Goal: Task Accomplishment & Management: Manage account settings

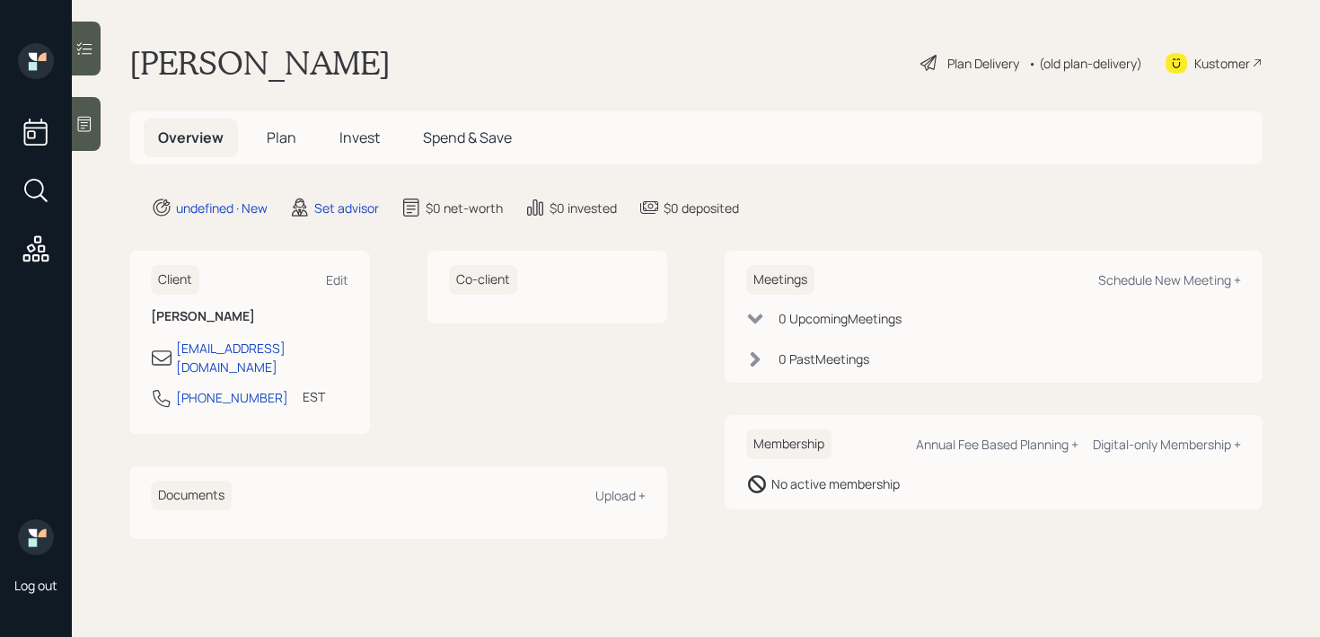
click at [70, 128] on div "Log out" at bounding box center [36, 318] width 72 height 637
click at [86, 128] on icon at bounding box center [84, 124] width 18 height 18
click at [344, 280] on div "Edit" at bounding box center [337, 279] width 22 height 17
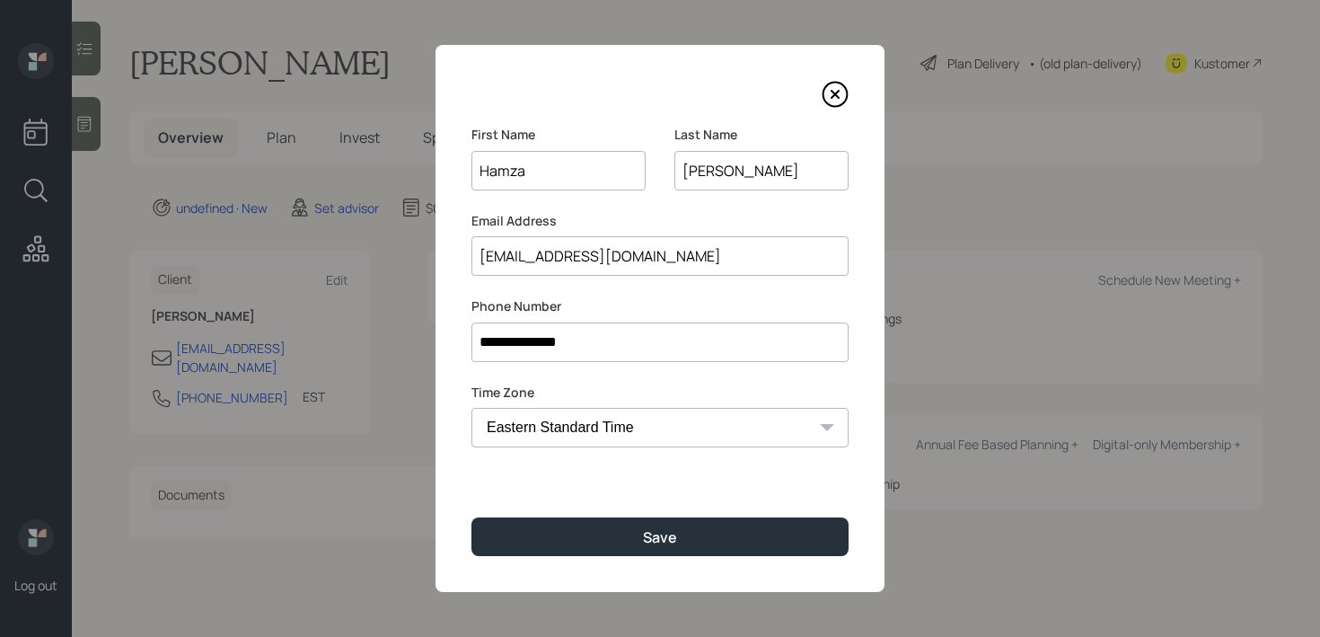
drag, startPoint x: 592, startPoint y: 182, endPoint x: 253, endPoint y: 182, distance: 338.5
click at [258, 182] on div "**********" at bounding box center [660, 318] width 1320 height 637
type input "Terri"
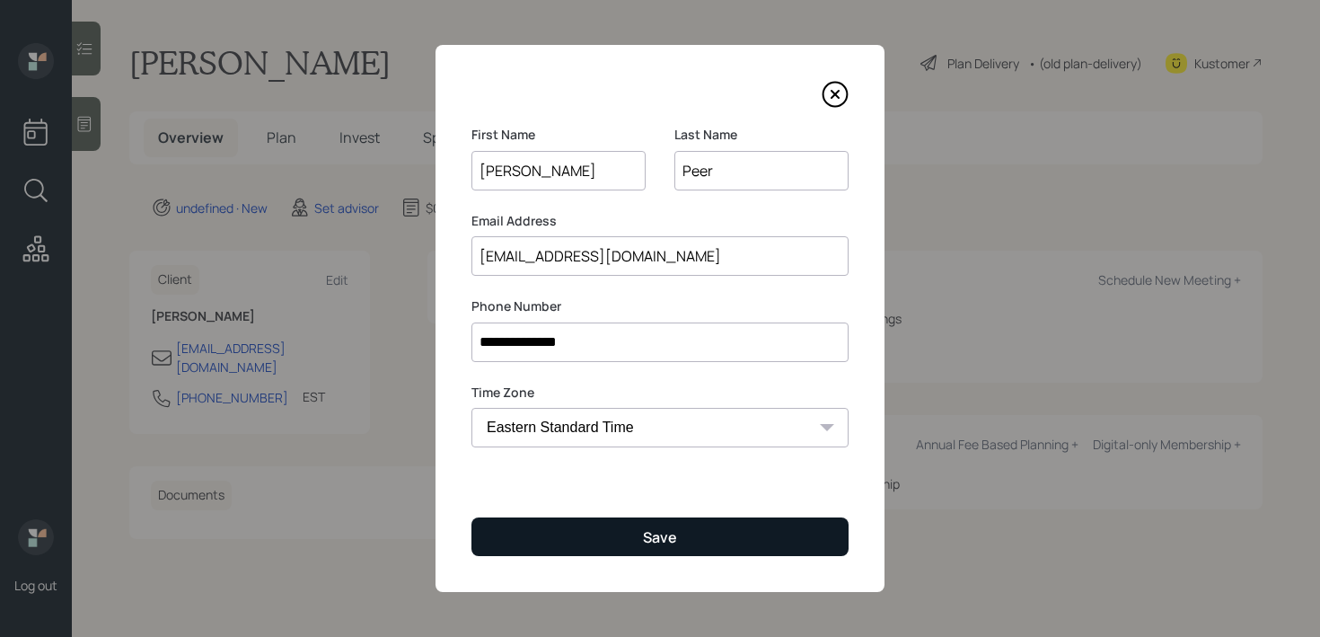
type input "Peer"
click at [630, 541] on button "Save" at bounding box center [659, 536] width 377 height 39
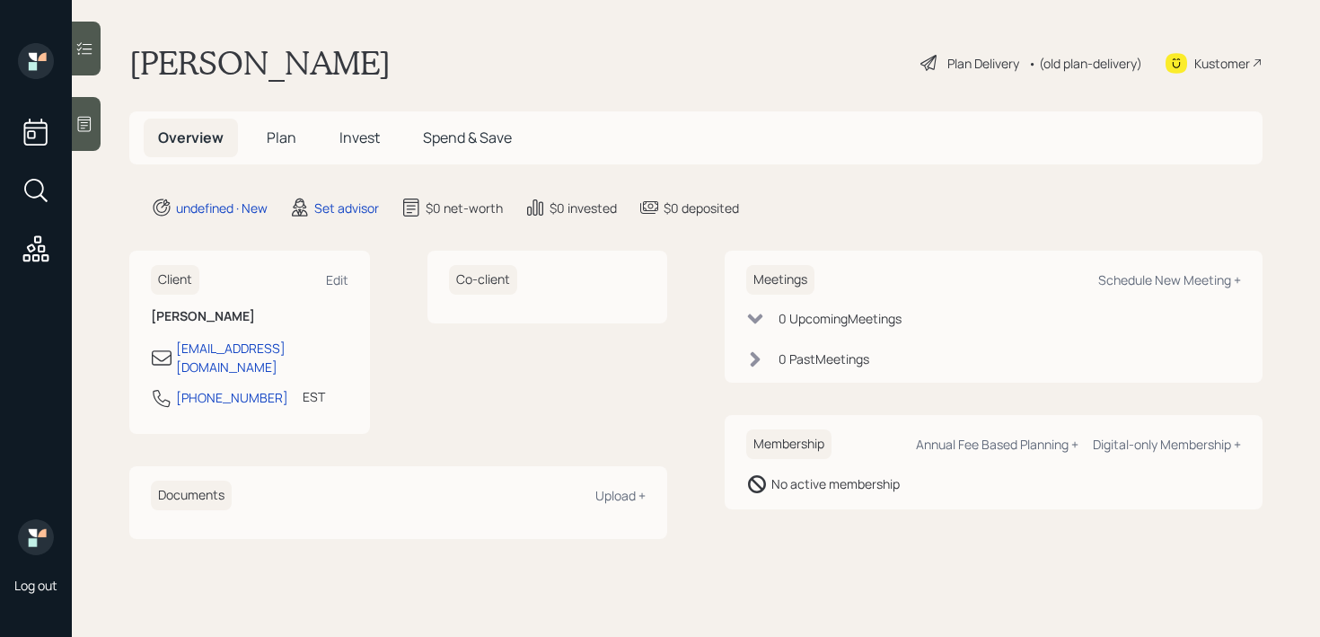
click at [96, 118] on div at bounding box center [86, 124] width 29 height 54
click at [77, 113] on div at bounding box center [86, 124] width 29 height 54
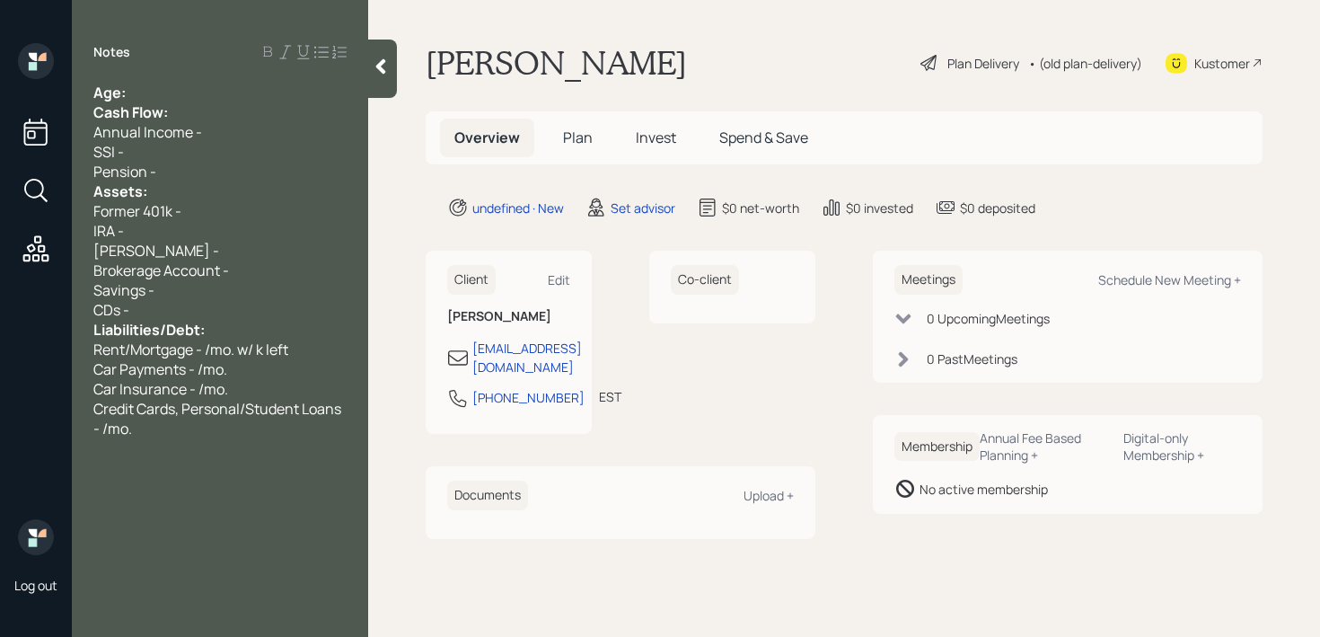
click at [151, 87] on div "Age:" at bounding box center [219, 93] width 253 height 20
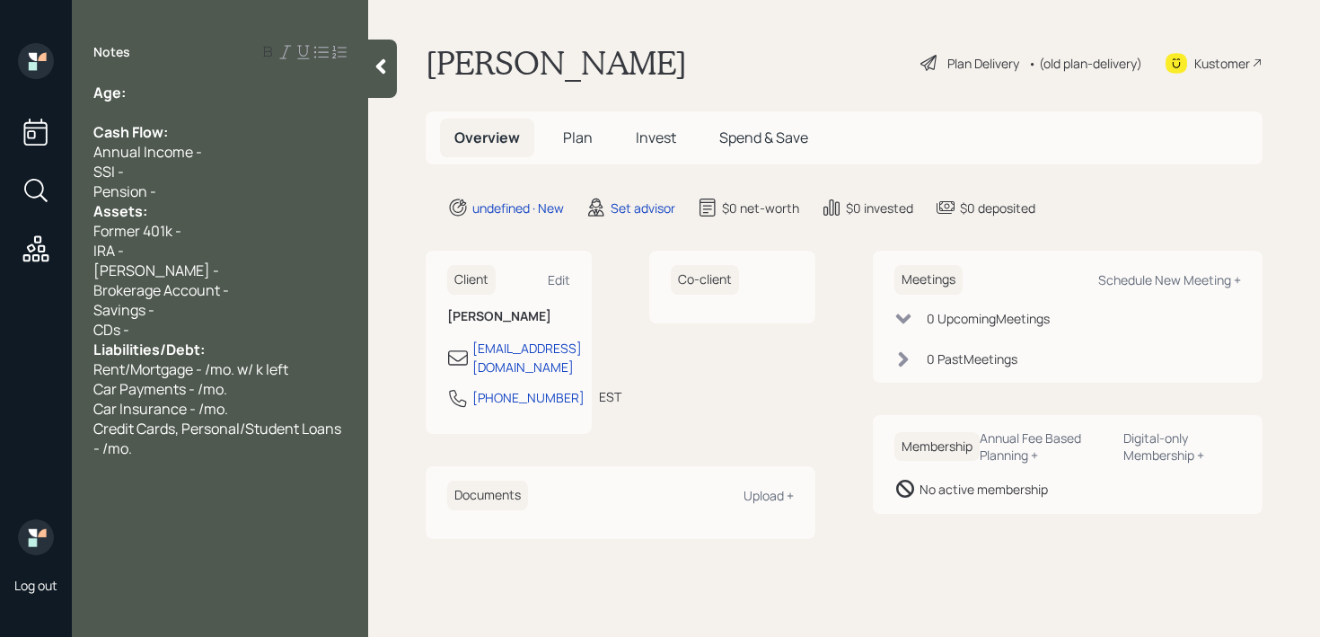
click at [228, 84] on div "Age:" at bounding box center [219, 93] width 253 height 20
drag, startPoint x: 179, startPoint y: 96, endPoint x: 125, endPoint y: 97, distance: 53.9
click at [125, 97] on div "Age: 62" at bounding box center [219, 93] width 253 height 20
click at [176, 97] on div "Age: 62" at bounding box center [219, 93] width 253 height 20
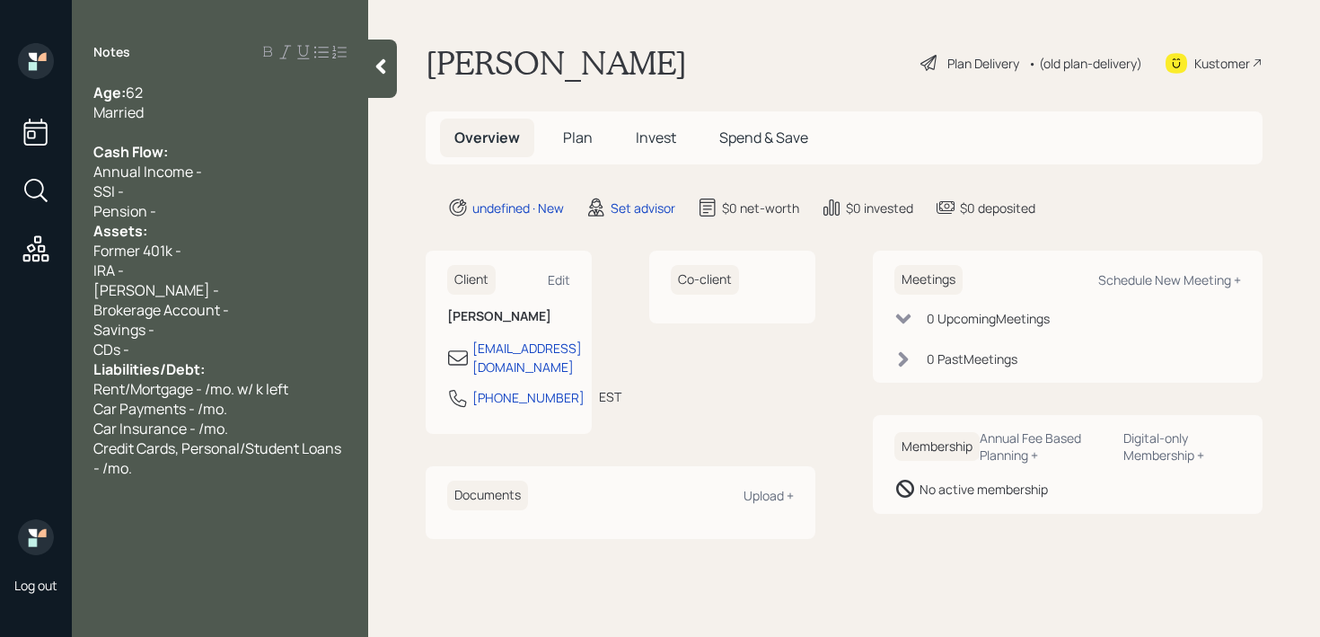
click at [198, 215] on div "Pension -" at bounding box center [219, 211] width 253 height 20
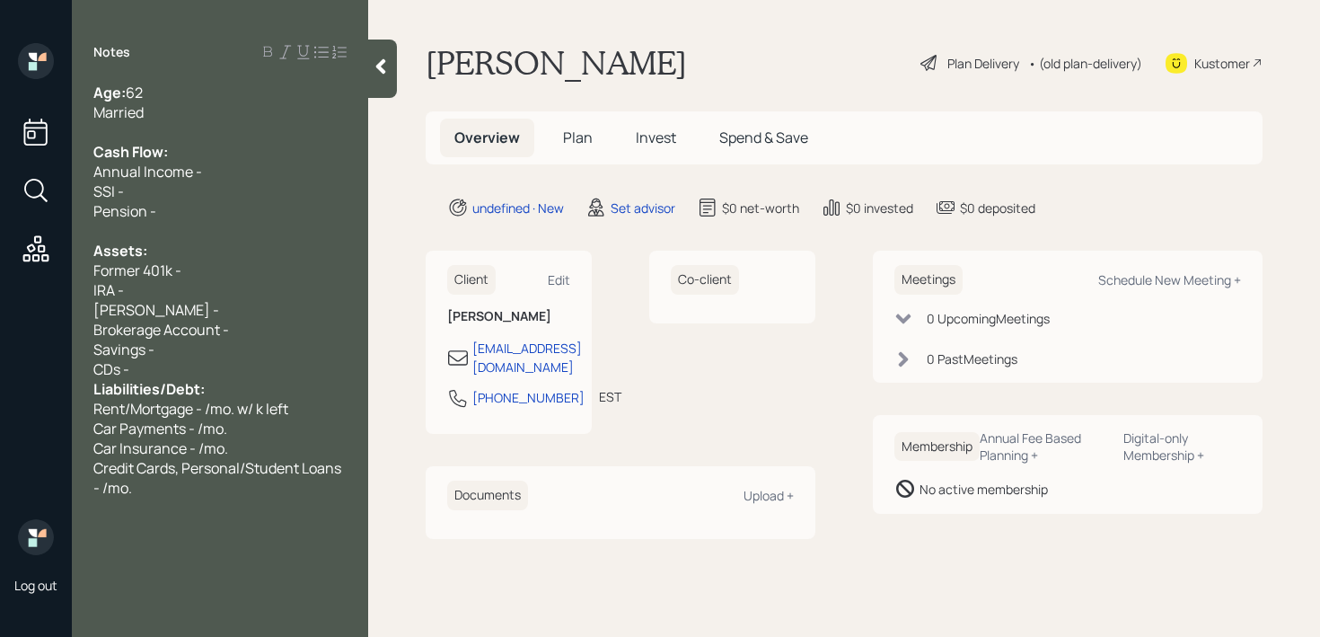
click at [214, 382] on div "Liabilities/Debt:" at bounding box center [219, 389] width 253 height 20
click at [218, 374] on div "CDs -" at bounding box center [219, 369] width 253 height 20
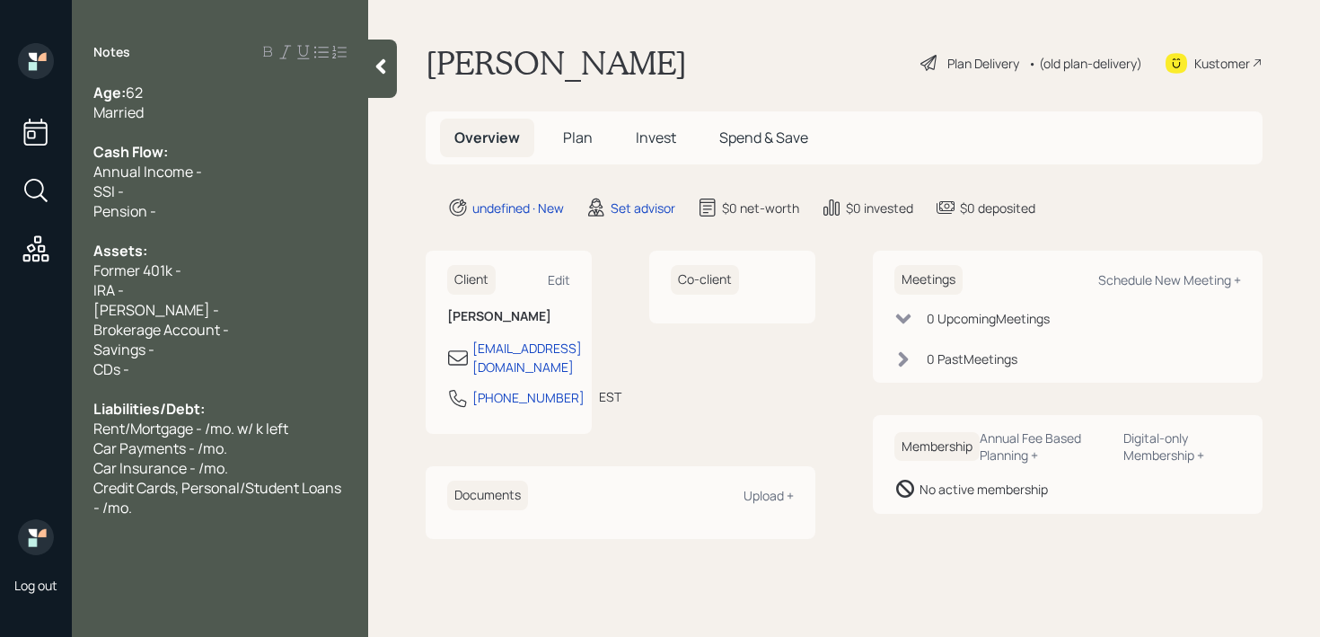
click at [241, 419] on span "Rent/Mortgage - /mo. w/ k left" at bounding box center [190, 428] width 195 height 20
click at [211, 426] on span "Rent/Mortgage - /mo. w/ k left" at bounding box center [190, 428] width 195 height 20
click at [236, 104] on div "Married" at bounding box center [219, 112] width 253 height 20
click at [259, 135] on div at bounding box center [219, 132] width 253 height 20
click at [259, 159] on div "Cash Flow:" at bounding box center [219, 152] width 253 height 20
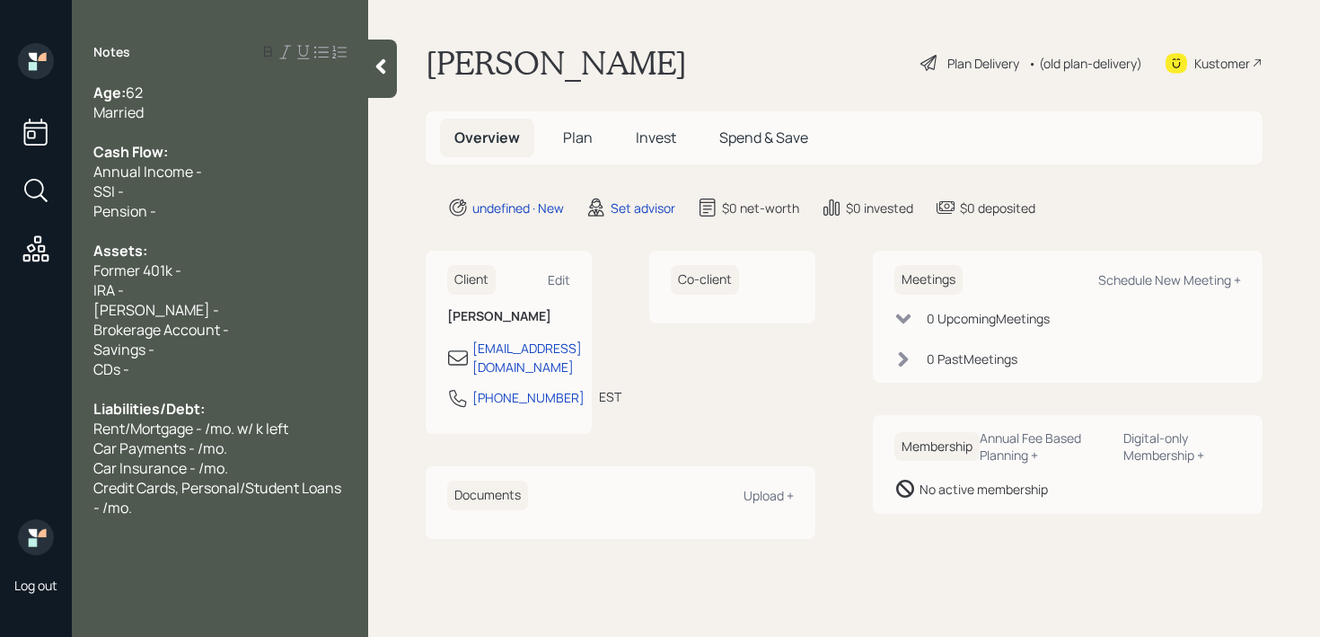
click at [274, 184] on div "SSI -" at bounding box center [219, 191] width 253 height 20
click at [418, 336] on main "Terri Peer Plan Delivery • (old plan-delivery) Kustomer Overview Plan Invest Sp…" at bounding box center [844, 318] width 952 height 637
drag, startPoint x: 589, startPoint y: 61, endPoint x: 419, endPoint y: 61, distance: 169.7
click at [419, 61] on main "Terri Peer Plan Delivery • (old plan-delivery) Kustomer Overview Plan Invest Sp…" at bounding box center [844, 318] width 952 height 637
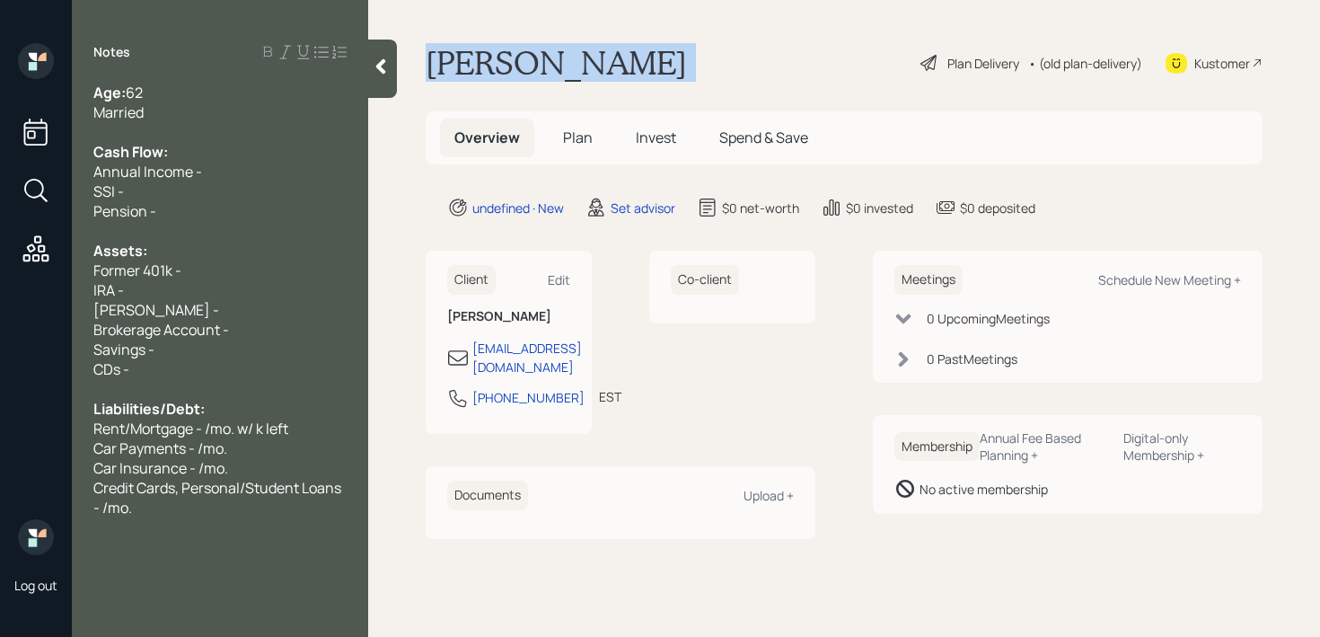
drag, startPoint x: 419, startPoint y: 61, endPoint x: 570, endPoint y: 56, distance: 150.9
click at [570, 56] on main "Terri Peer Plan Delivery • (old plan-delivery) Kustomer Overview Plan Invest Sp…" at bounding box center [844, 318] width 952 height 637
click at [570, 56] on div "Terri Peer Plan Delivery • (old plan-delivery) Kustomer" at bounding box center [844, 63] width 837 height 40
click at [400, 83] on main "Terri Peer Plan Delivery • (old plan-delivery) Kustomer Overview Plan Invest Sp…" at bounding box center [844, 318] width 952 height 637
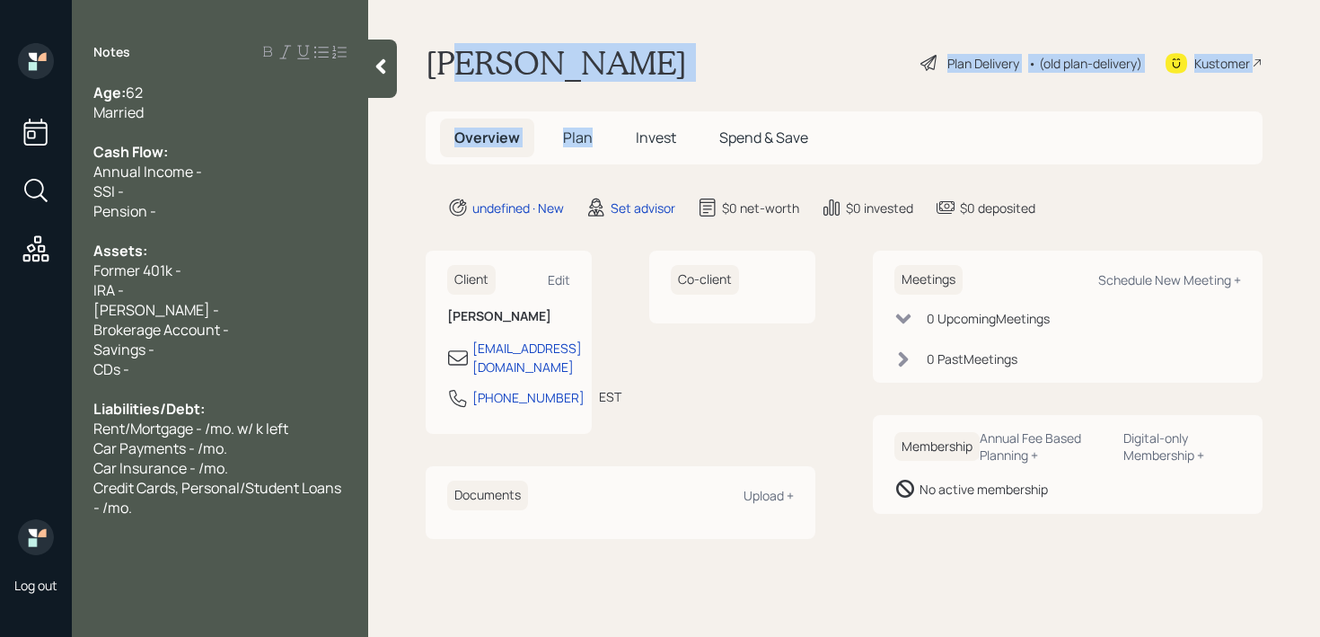
drag, startPoint x: 460, startPoint y: 66, endPoint x: 628, endPoint y: 84, distance: 169.0
click at [628, 84] on main "Terri Peer Plan Delivery • (old plan-delivery) Kustomer Overview Plan Invest Sp…" at bounding box center [844, 318] width 952 height 637
drag, startPoint x: 628, startPoint y: 84, endPoint x: 418, endPoint y: 70, distance: 210.6
click at [418, 70] on main "Terri Peer Plan Delivery • (old plan-delivery) Kustomer Overview Plan Invest Sp…" at bounding box center [844, 318] width 952 height 637
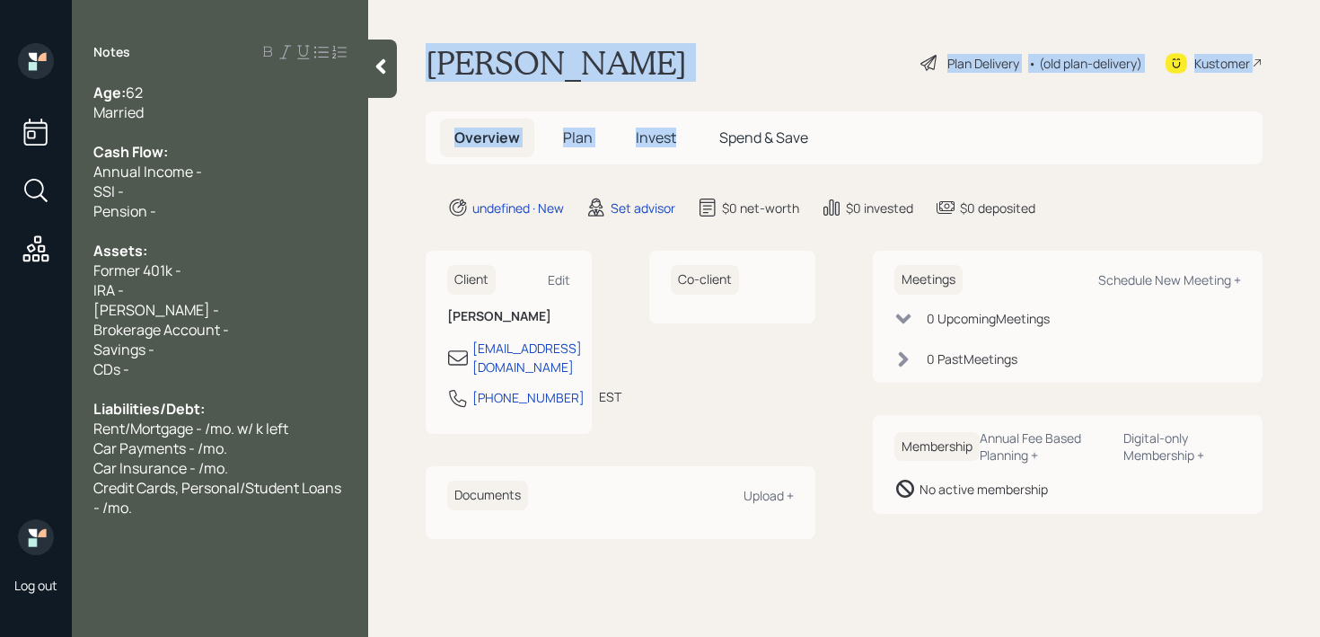
click at [418, 70] on main "Terri Peer Plan Delivery • (old plan-delivery) Kustomer Overview Plan Invest Sp…" at bounding box center [844, 318] width 952 height 637
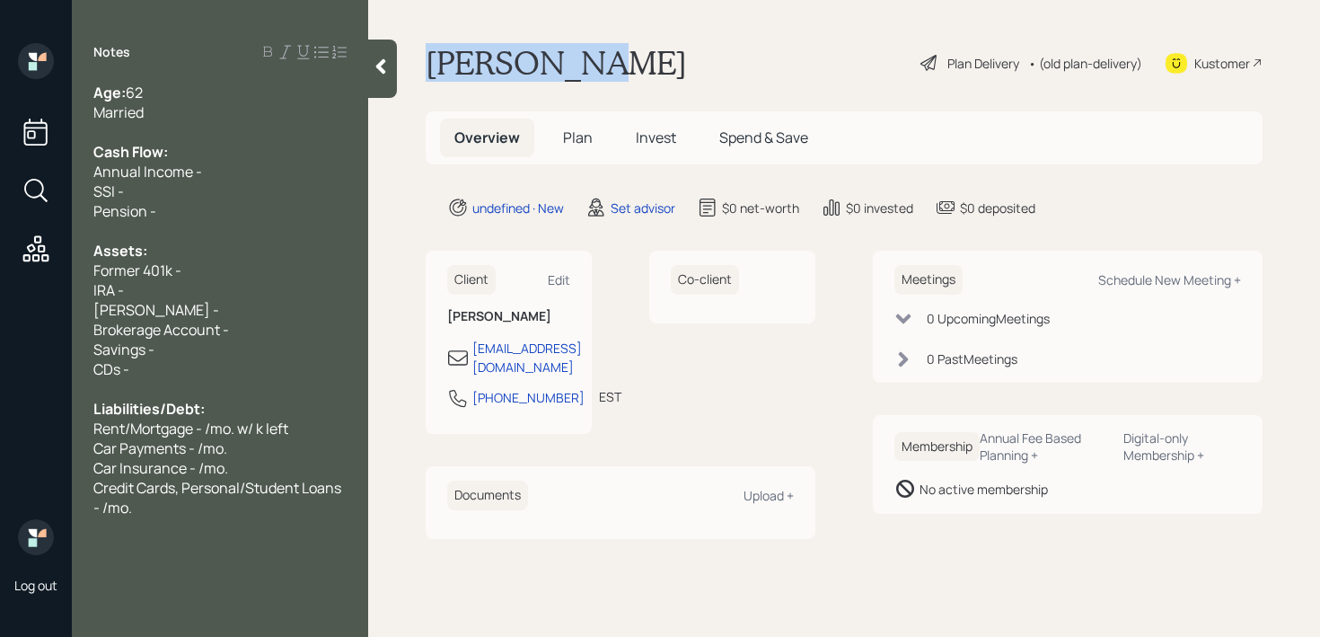
drag, startPoint x: 426, startPoint y: 70, endPoint x: 570, endPoint y: 66, distance: 143.7
click at [572, 66] on div "Terri Peer Plan Delivery • (old plan-delivery) Kustomer" at bounding box center [844, 63] width 837 height 40
click at [277, 300] on div "Roth IRA -" at bounding box center [219, 310] width 253 height 20
click at [280, 300] on div "Roth IRA -" at bounding box center [219, 310] width 253 height 20
click at [280, 315] on div "Roth IRA -" at bounding box center [219, 310] width 253 height 20
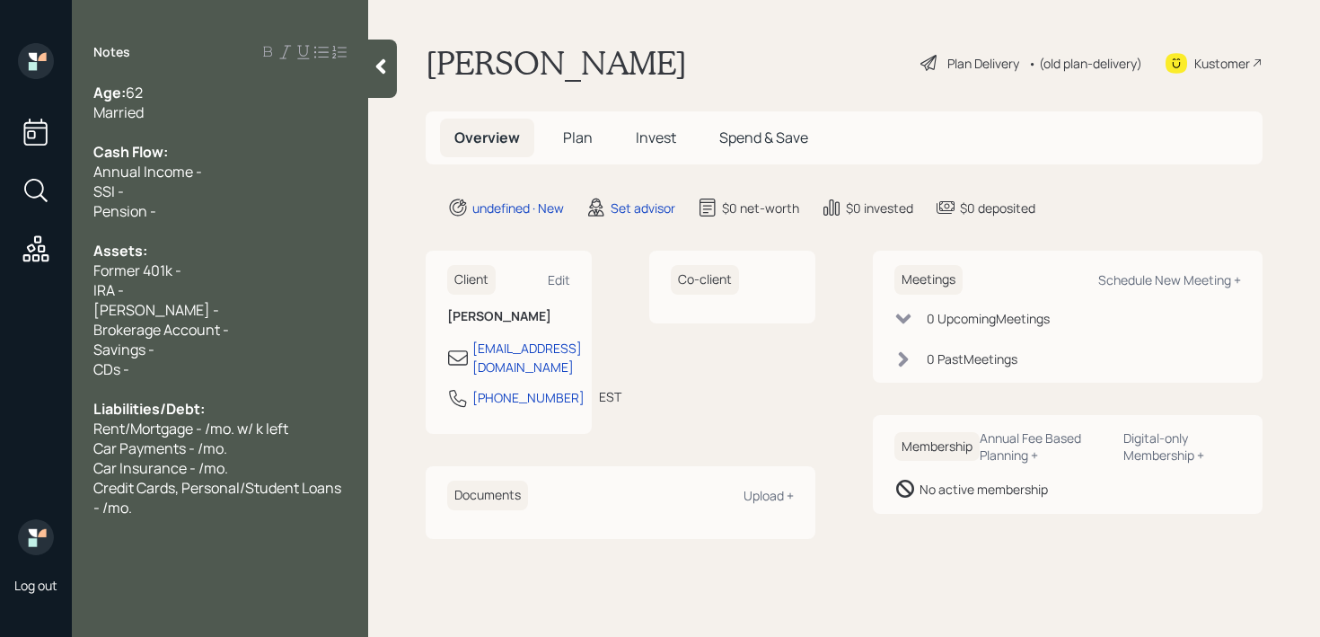
click at [280, 326] on div "Brokerage Account -" at bounding box center [219, 330] width 253 height 20
click at [280, 334] on div "Brokerage Account -" at bounding box center [219, 330] width 253 height 20
click at [280, 341] on div "Savings -" at bounding box center [219, 349] width 253 height 20
click at [280, 359] on div "CDs -" at bounding box center [219, 369] width 253 height 20
click at [253, 409] on div "Liabilities/Debt:" at bounding box center [219, 409] width 253 height 20
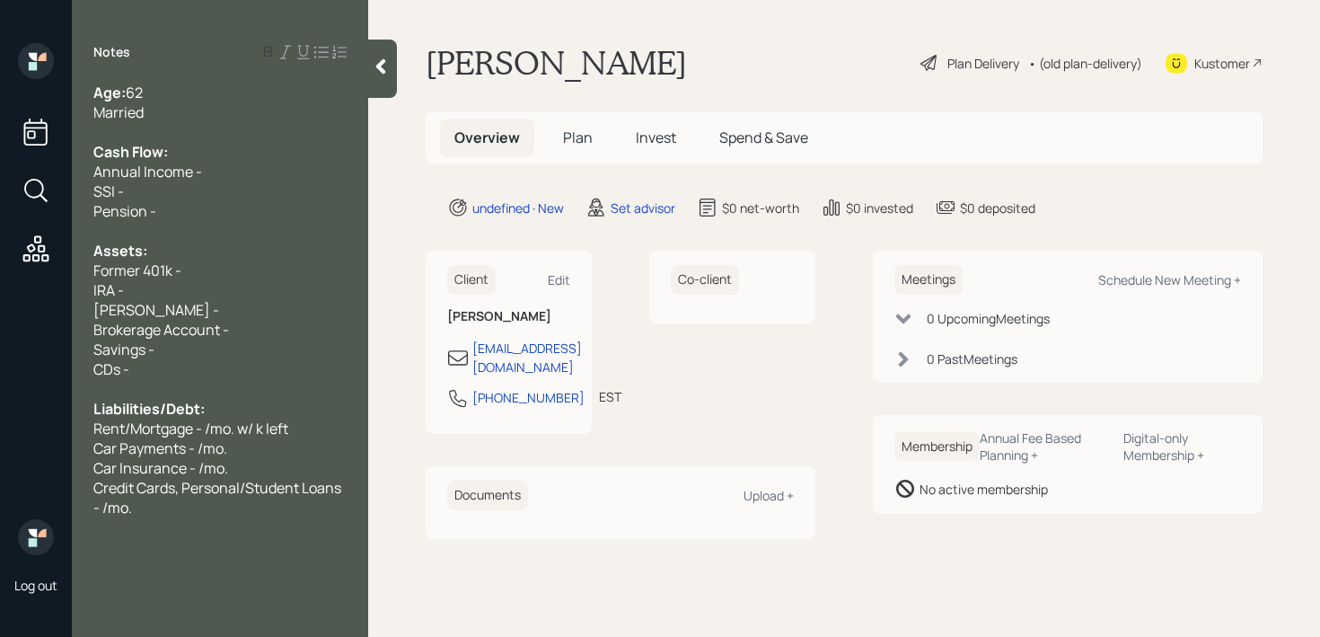
click at [268, 356] on div "Savings -" at bounding box center [219, 349] width 253 height 20
click at [277, 337] on div "Brokerage Account -" at bounding box center [219, 330] width 253 height 20
click at [280, 251] on div "Assets:" at bounding box center [219, 251] width 253 height 20
click at [293, 211] on div "Pension -" at bounding box center [219, 211] width 253 height 20
click at [302, 187] on div "SSI -" at bounding box center [219, 191] width 253 height 20
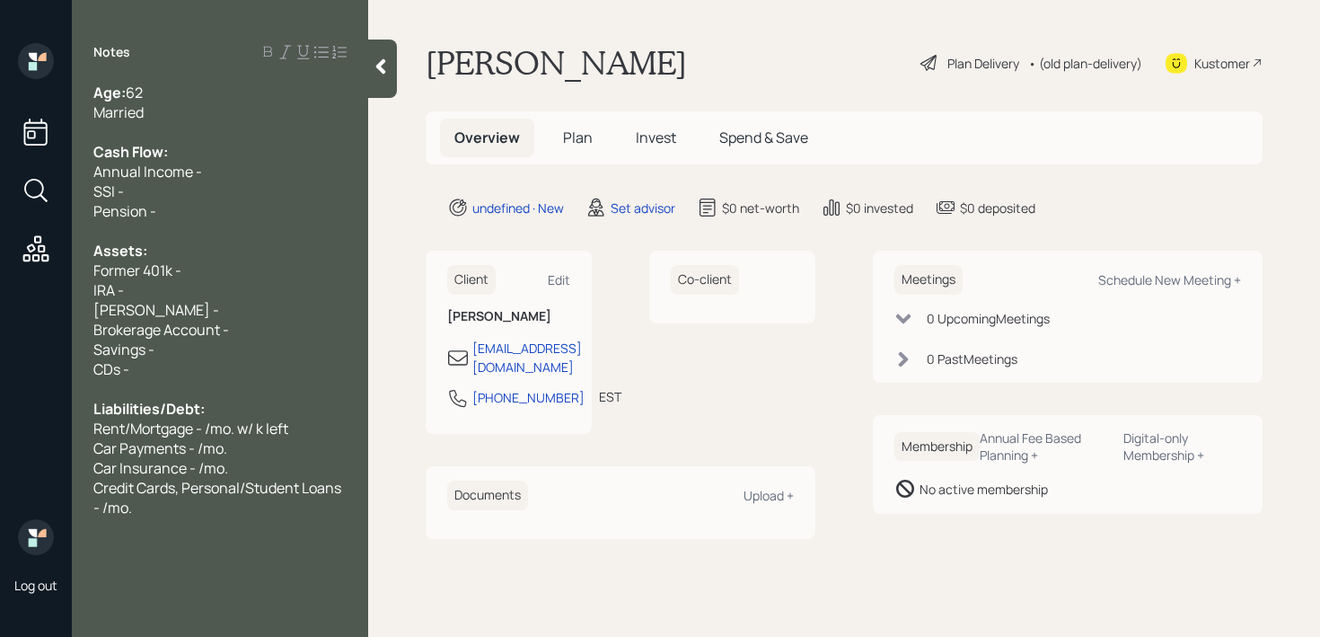
click at [310, 180] on div "Annual Income -" at bounding box center [219, 172] width 253 height 20
click at [329, 154] on div "Cash Flow:" at bounding box center [219, 152] width 253 height 20
click at [328, 103] on div "Married" at bounding box center [219, 112] width 253 height 20
click at [297, 221] on div at bounding box center [219, 231] width 253 height 20
click at [281, 264] on div "Former 401k -" at bounding box center [219, 270] width 253 height 20
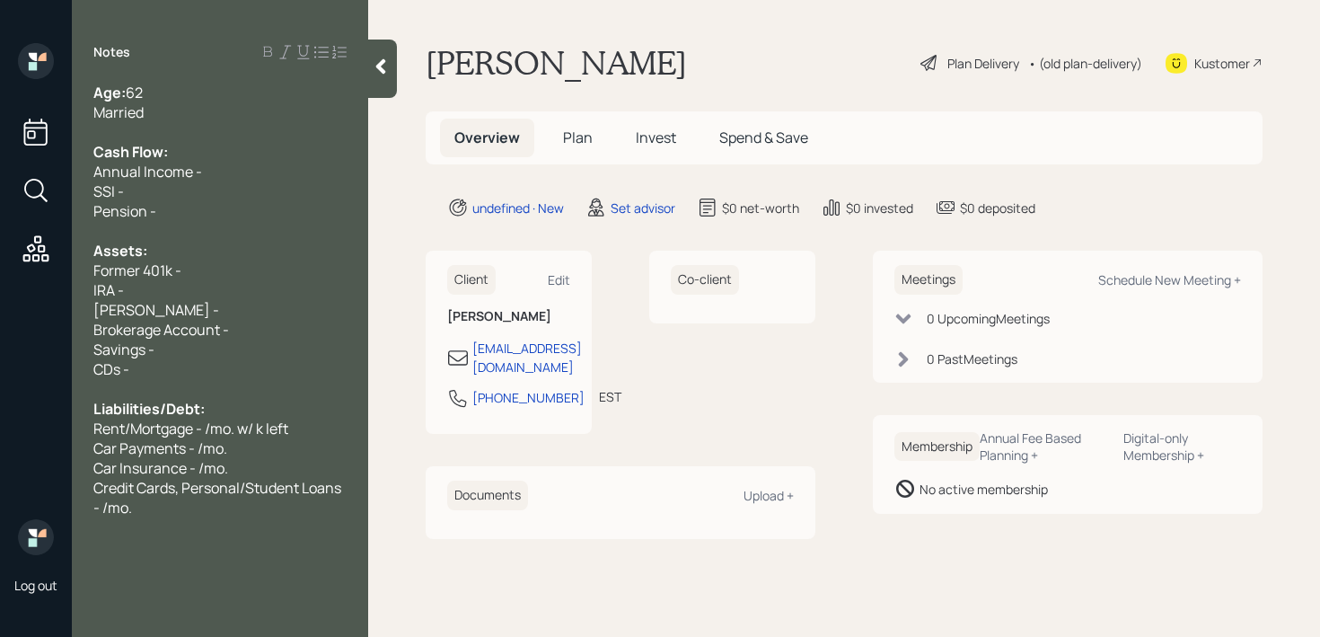
click at [298, 222] on div at bounding box center [219, 231] width 253 height 20
click at [304, 212] on div "Pension -" at bounding box center [219, 211] width 253 height 20
click at [263, 304] on div "Roth IRA -" at bounding box center [219, 310] width 253 height 20
drag, startPoint x: 202, startPoint y: 304, endPoint x: 0, endPoint y: 301, distance: 202.0
click at [0, 303] on div "Log out Notes Age: 62 Married Cash Flow: Annual Income - SSI - Pension - Assets…" at bounding box center [660, 318] width 1320 height 637
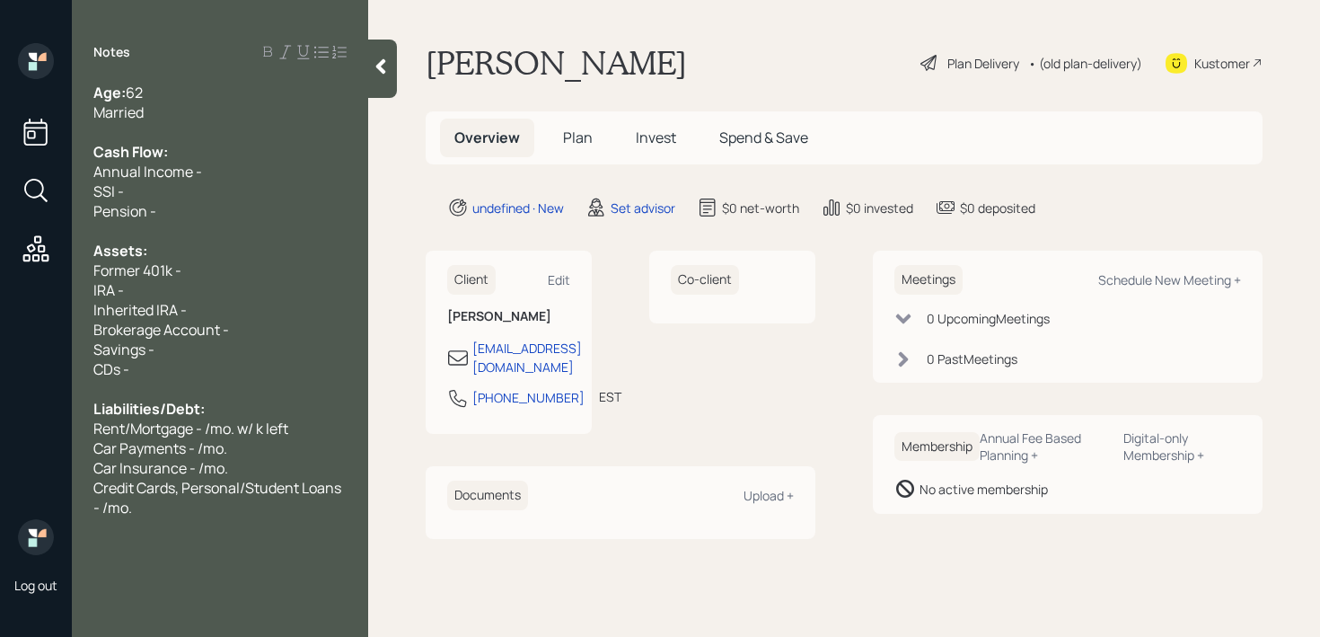
click at [248, 300] on div "Inherited IRA -" at bounding box center [219, 310] width 253 height 20
click at [248, 314] on div "Inherited IRA -" at bounding box center [219, 310] width 253 height 20
drag, startPoint x: 681, startPoint y: 347, endPoint x: 497, endPoint y: 343, distance: 184.1
click at [497, 345] on div "Client Edit Terri Peer terripeerrealtor@gmail.com 330-806-8113 EST Currently 9:…" at bounding box center [621, 342] width 390 height 183
click at [728, 364] on div "Co-client" at bounding box center [732, 342] width 166 height 183
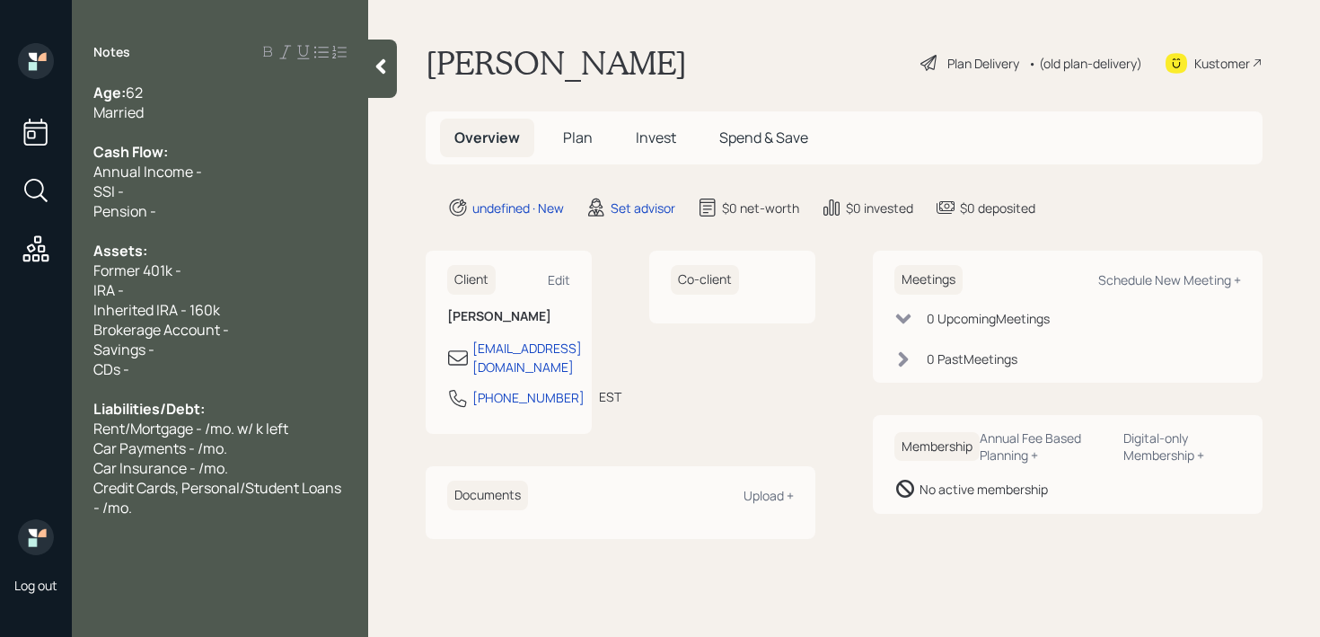
click at [387, 66] on icon at bounding box center [381, 66] width 18 height 18
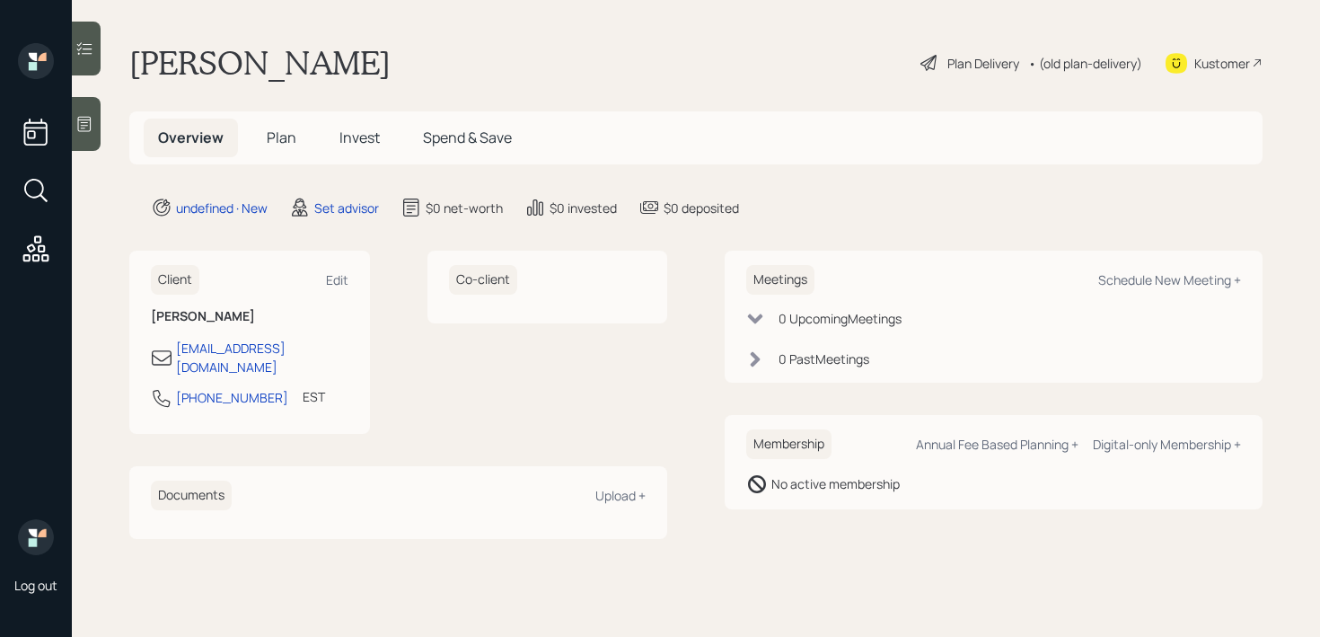
click at [1216, 57] on div "Kustomer" at bounding box center [1222, 63] width 56 height 19
click at [1227, 72] on div "Kustomer" at bounding box center [1213, 63] width 97 height 40
drag, startPoint x: 350, startPoint y: 346, endPoint x: 175, endPoint y: 348, distance: 175.1
click at [175, 348] on div "Client Edit [PERSON_NAME] [EMAIL_ADDRESS][DOMAIN_NAME] [PHONE_NUMBER] EST Curre…" at bounding box center [249, 342] width 241 height 183
copy div "[EMAIL_ADDRESS][DOMAIN_NAME]"
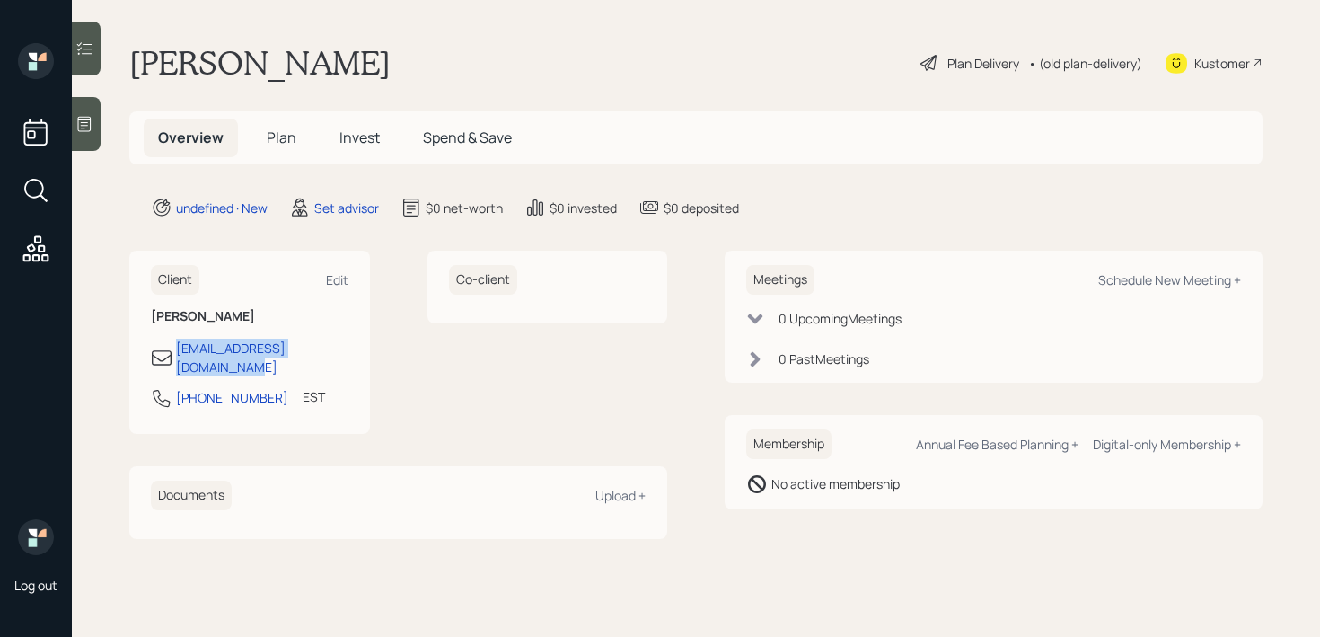
copy div "[EMAIL_ADDRESS][DOMAIN_NAME]"
click at [1217, 57] on div "Kustomer" at bounding box center [1222, 63] width 56 height 19
drag, startPoint x: 338, startPoint y: 350, endPoint x: 178, endPoint y: 357, distance: 160.0
click at [178, 357] on div "[EMAIL_ADDRESS][DOMAIN_NAME]" at bounding box center [250, 357] width 198 height 38
copy div "[EMAIL_ADDRESS][DOMAIN_NAME]"
